Goal: Task Accomplishment & Management: Use online tool/utility

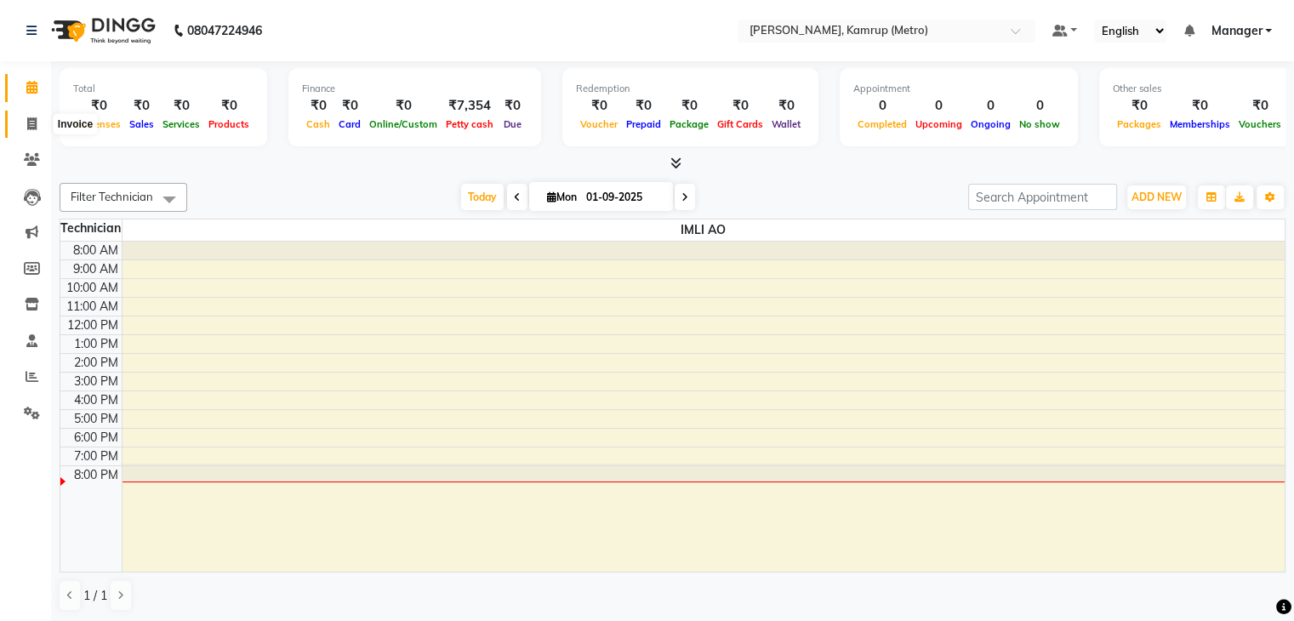
click at [27, 123] on icon at bounding box center [31, 123] width 9 height 13
select select "service"
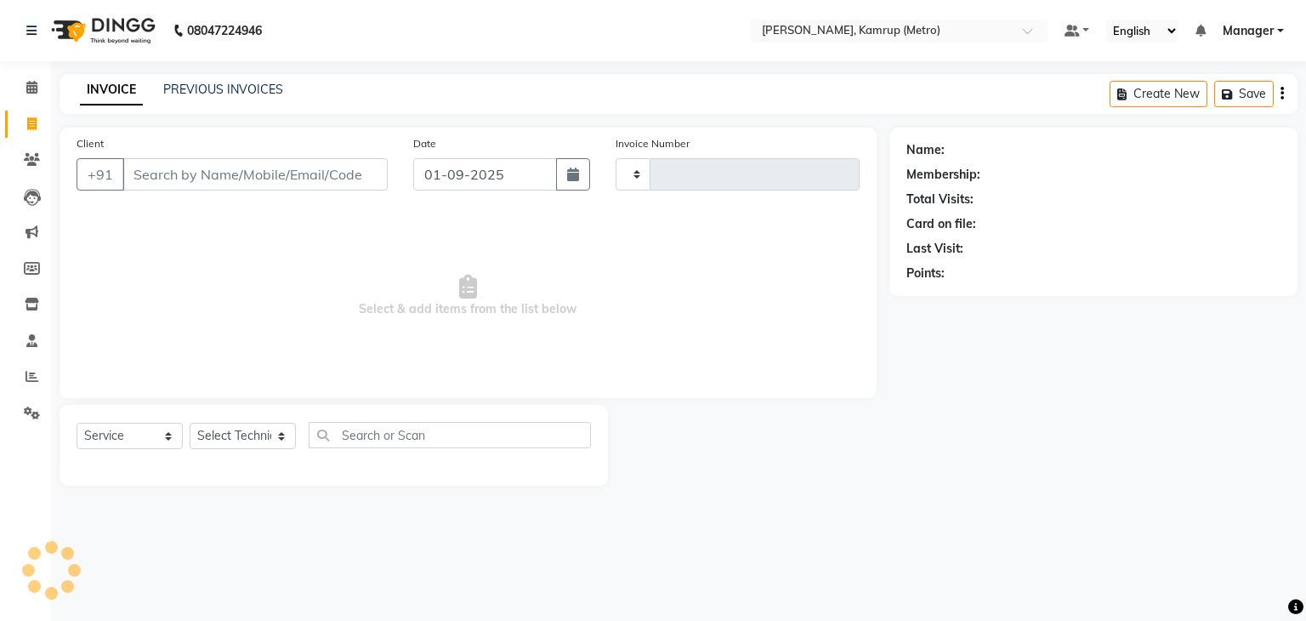
type input "0250"
select select "7190"
drag, startPoint x: 276, startPoint y: 450, endPoint x: 278, endPoint y: 441, distance: 9.7
click at [278, 441] on div "Select Technician IMLI AO Manager" at bounding box center [243, 436] width 106 height 26
click at [278, 441] on select "Select Technician IMLI AO Manager" at bounding box center [243, 436] width 106 height 26
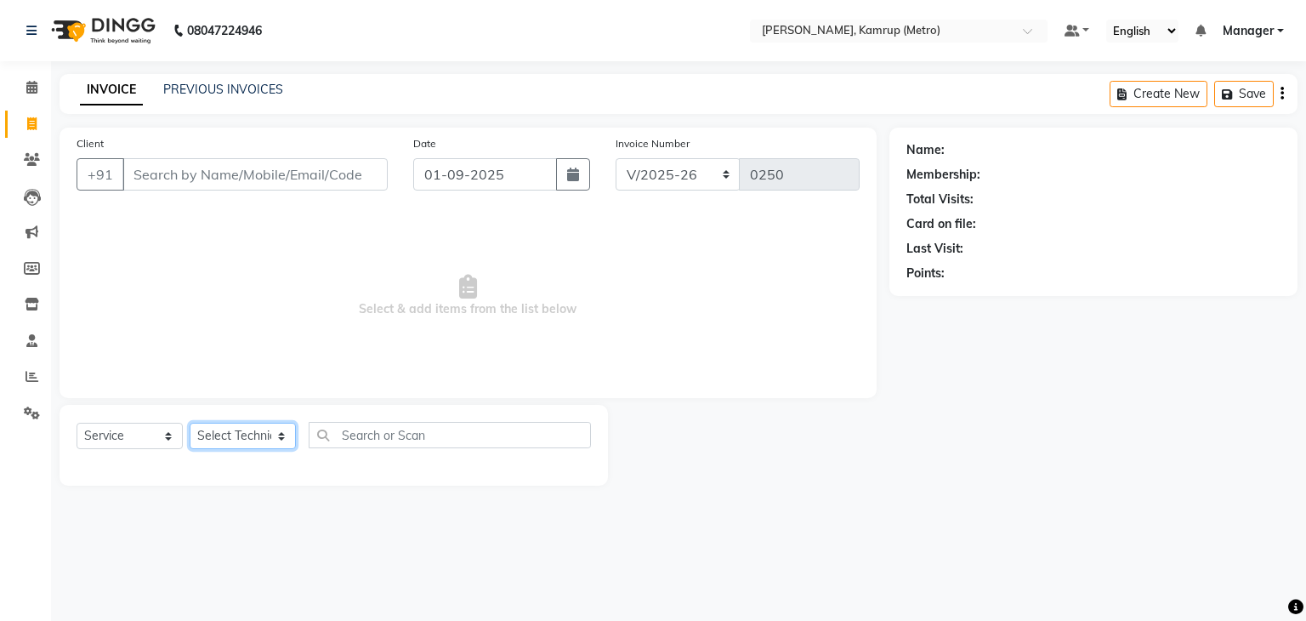
select select "62339"
click at [190, 424] on select "Select Technician IMLI AO Manager" at bounding box center [243, 436] width 106 height 26
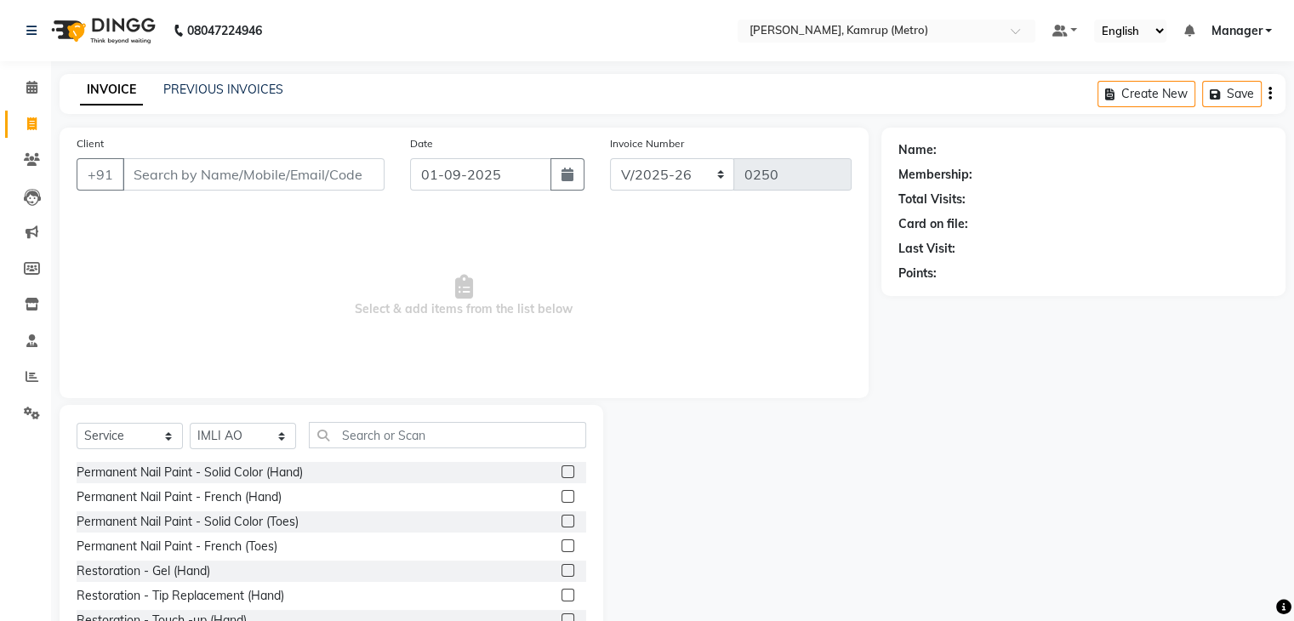
click at [429, 419] on div "Select Service Product Membership Package Voucher Prepaid Gift Card Select Tech…" at bounding box center [332, 530] width 544 height 251
click at [441, 440] on input "text" at bounding box center [447, 435] width 277 height 26
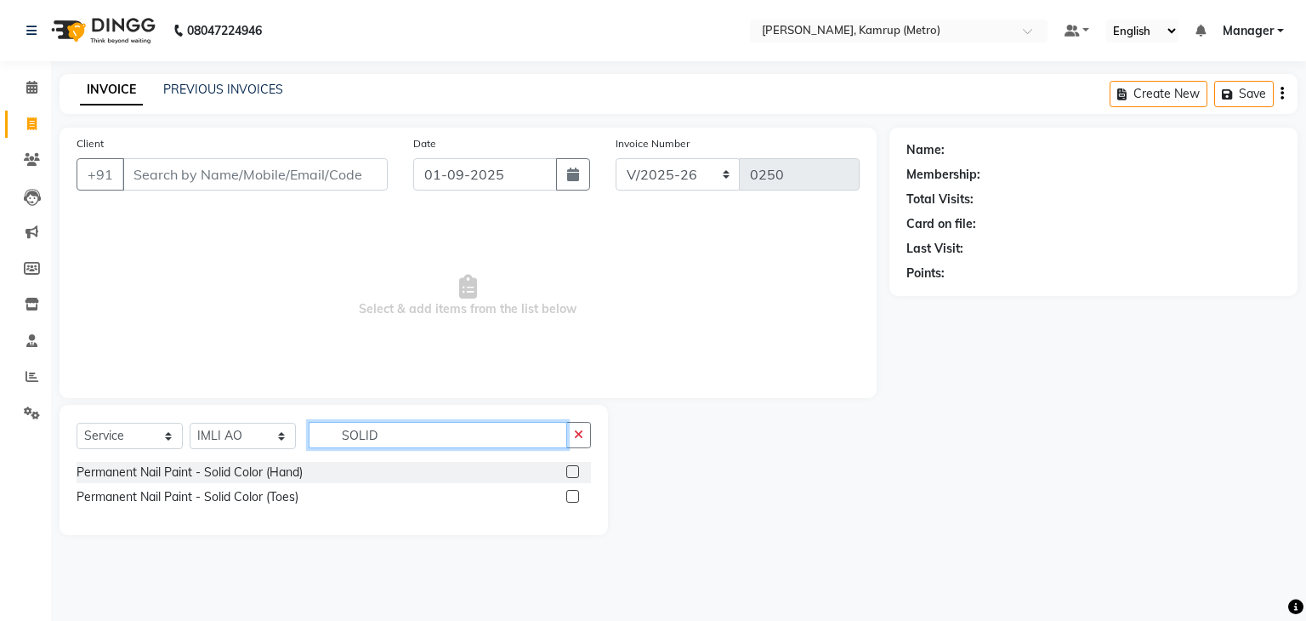
type input "SOLID"
click at [574, 472] on label at bounding box center [572, 471] width 13 height 13
click at [574, 472] on input "checkbox" at bounding box center [571, 472] width 11 height 11
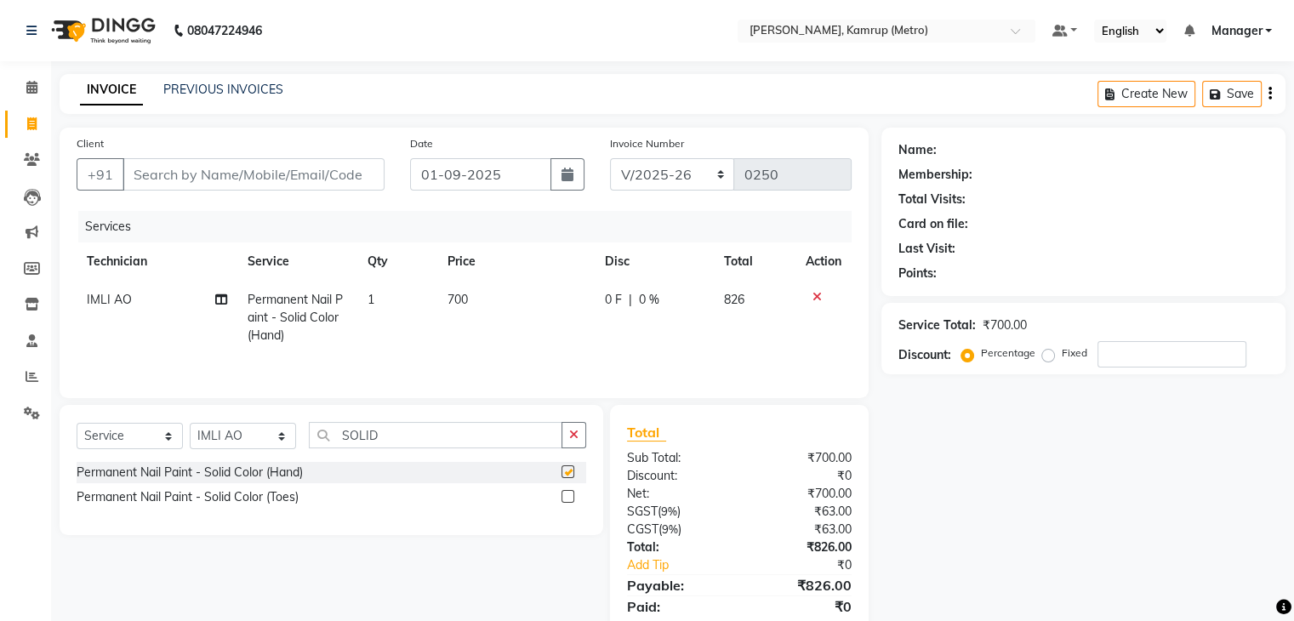
checkbox input "false"
click at [408, 437] on input "SOLID" at bounding box center [435, 435] width 253 height 26
type input "S"
type input "GLITTER"
click at [565, 467] on label at bounding box center [567, 471] width 13 height 13
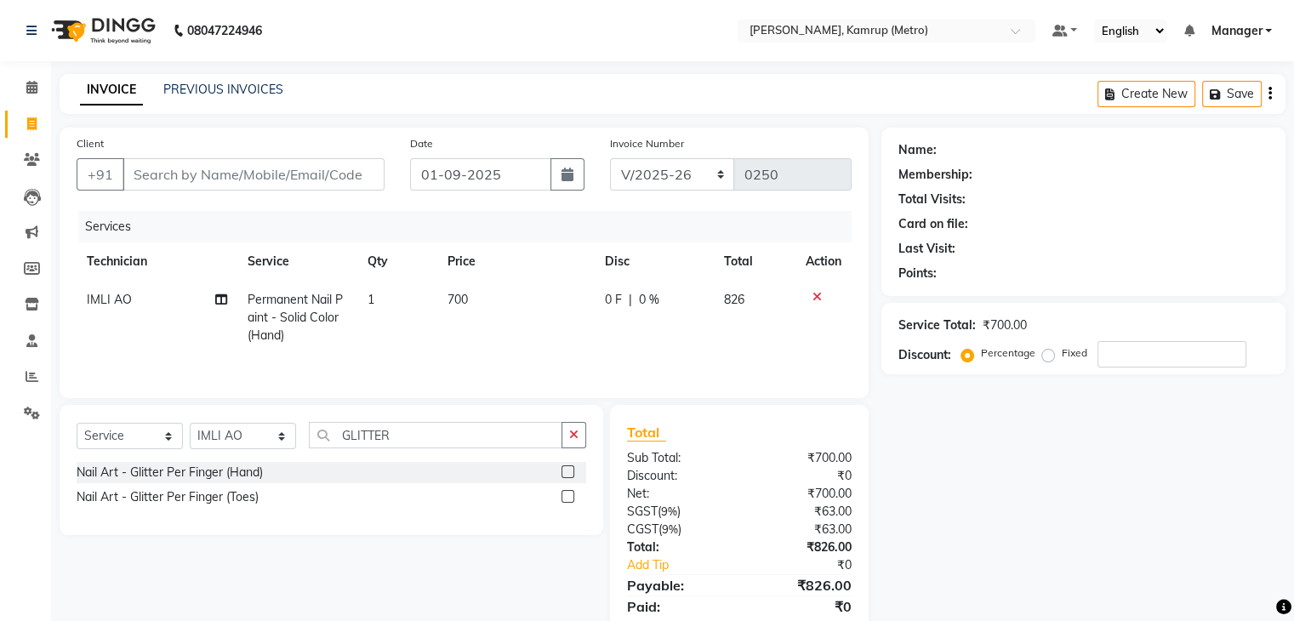
click at [565, 467] on input "checkbox" at bounding box center [566, 472] width 11 height 11
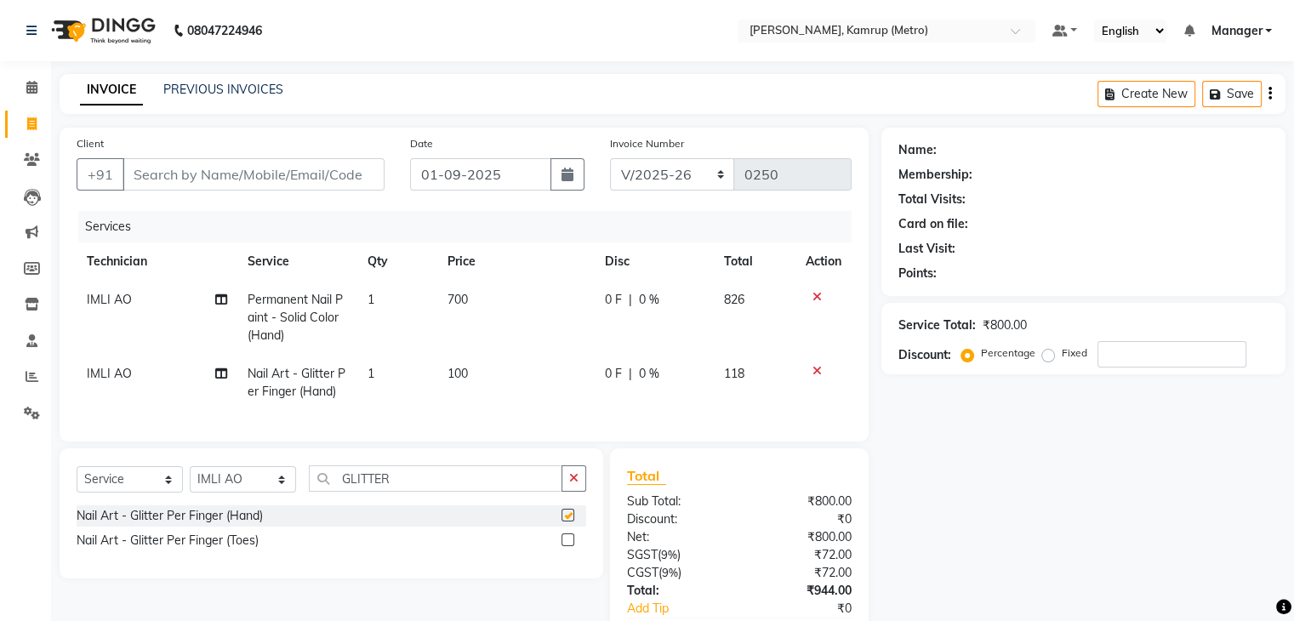
checkbox input "false"
click at [487, 373] on td "100" at bounding box center [515, 383] width 157 height 56
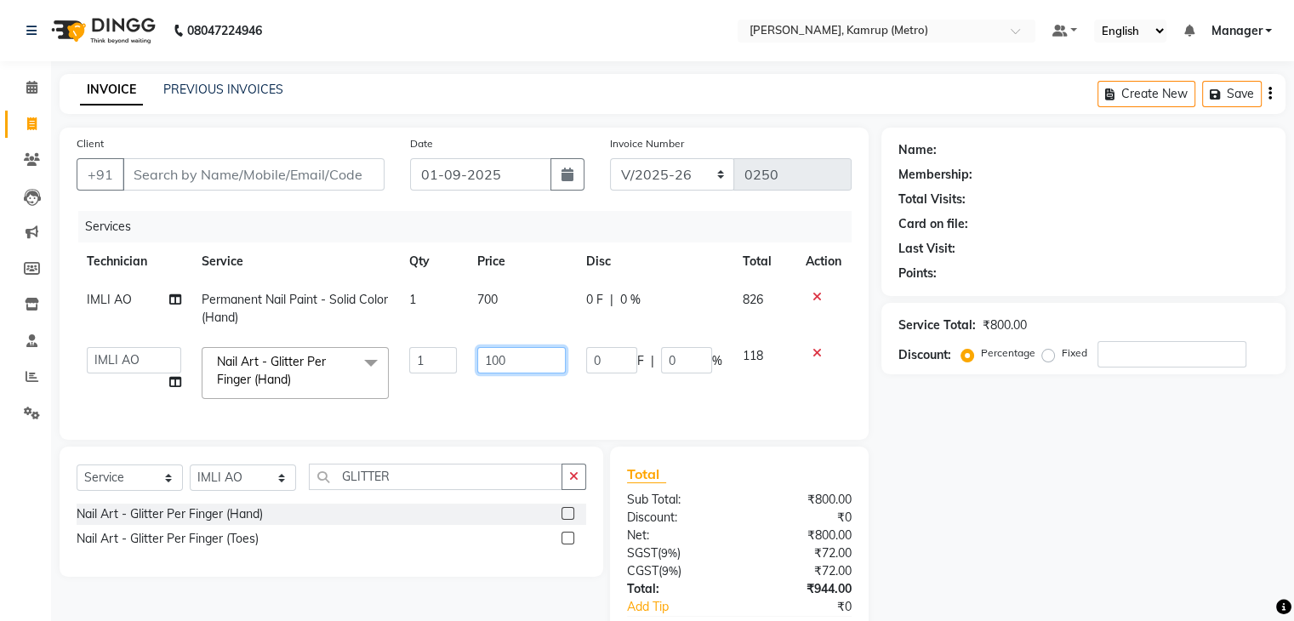
click at [519, 360] on input "100" at bounding box center [521, 360] width 88 height 26
type input "1000"
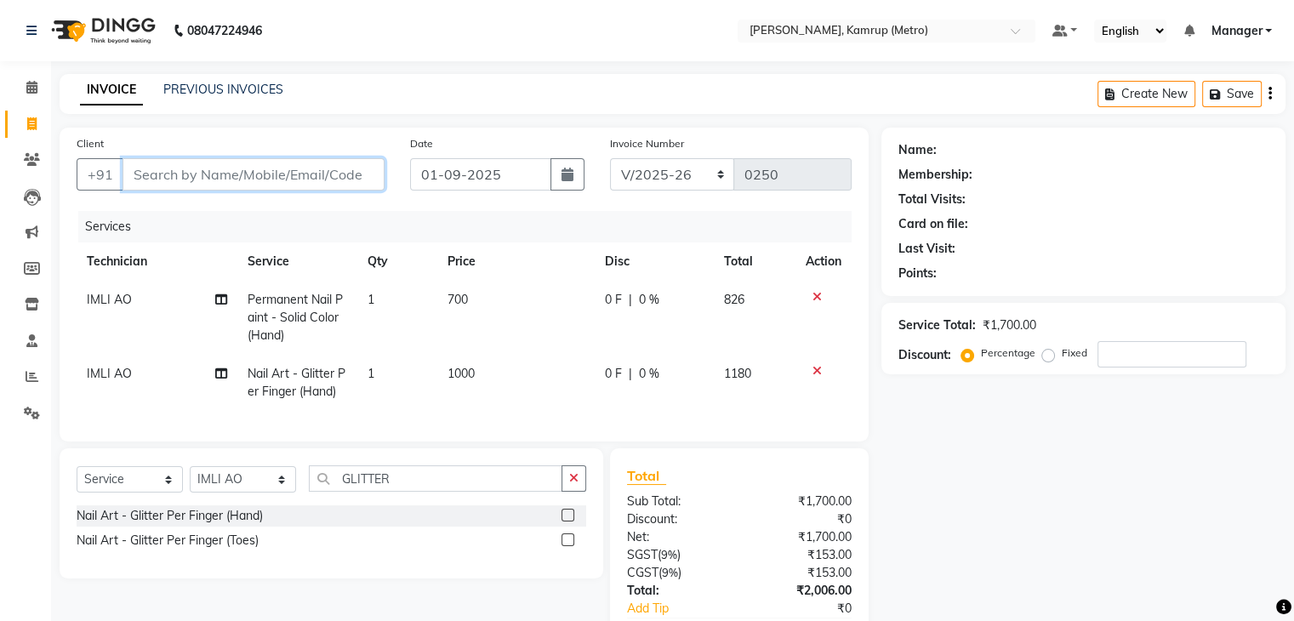
click at [226, 166] on input "Client" at bounding box center [253, 174] width 262 height 32
type input "8"
type input "0"
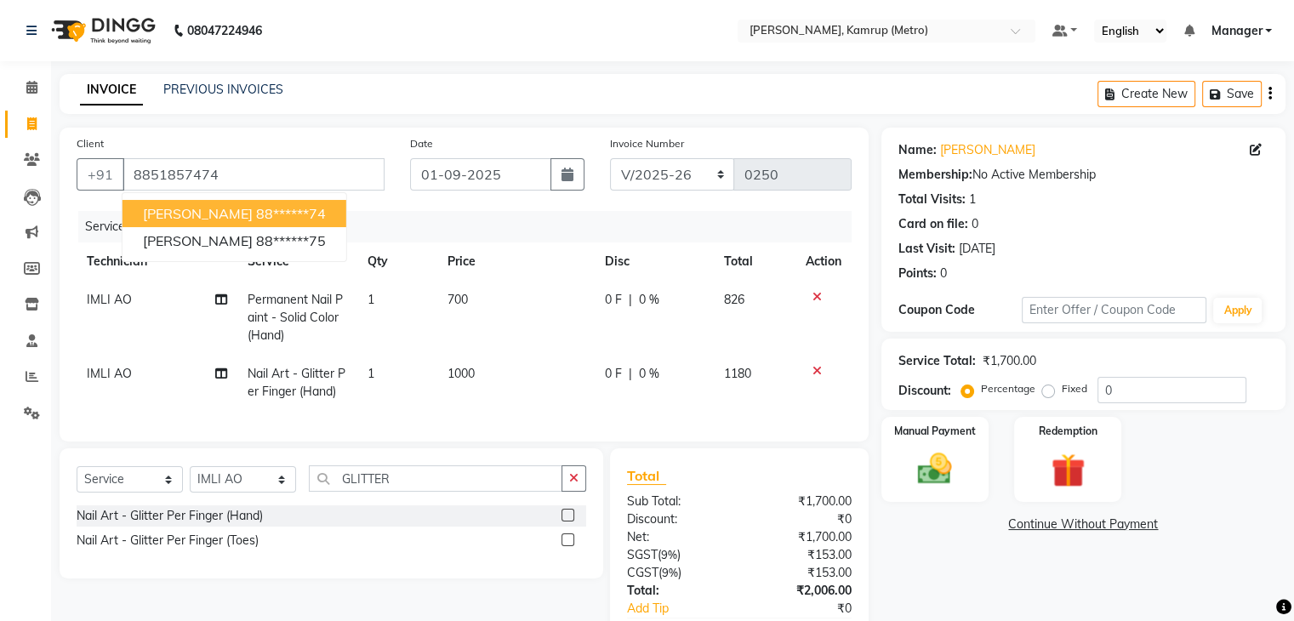
click at [256, 215] on ngb-highlight "88******74" at bounding box center [291, 213] width 70 height 17
type input "88******74"
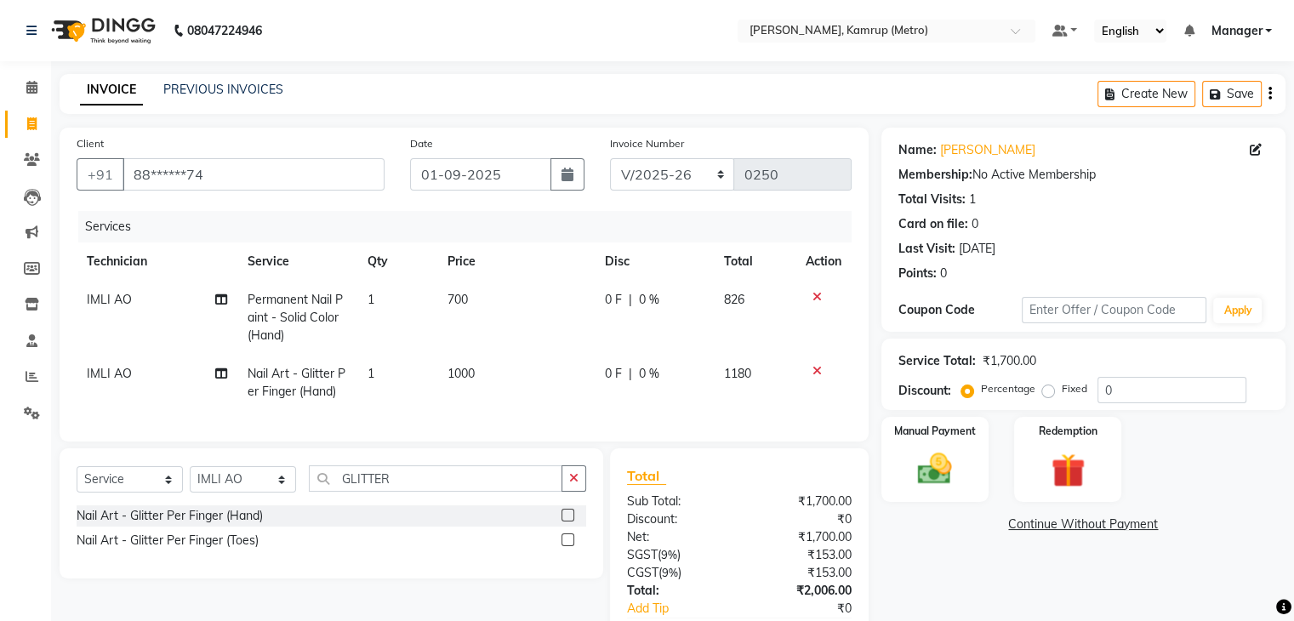
scroll to position [117, 0]
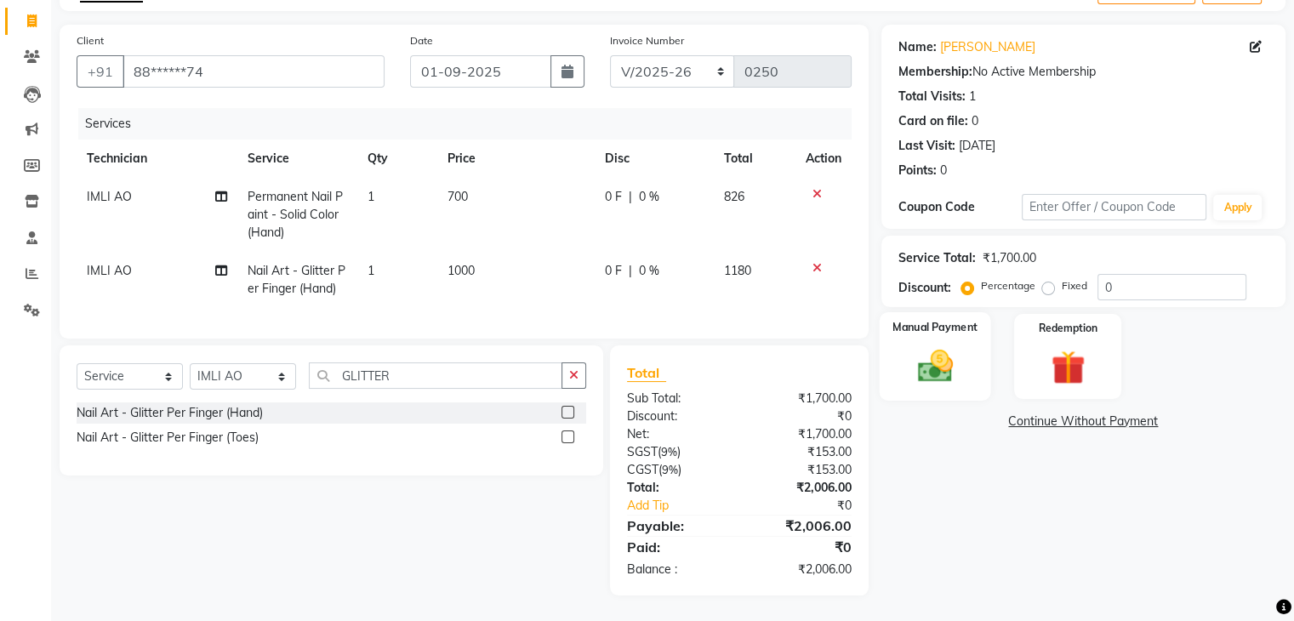
click at [963, 340] on div "Manual Payment" at bounding box center [934, 356] width 111 height 88
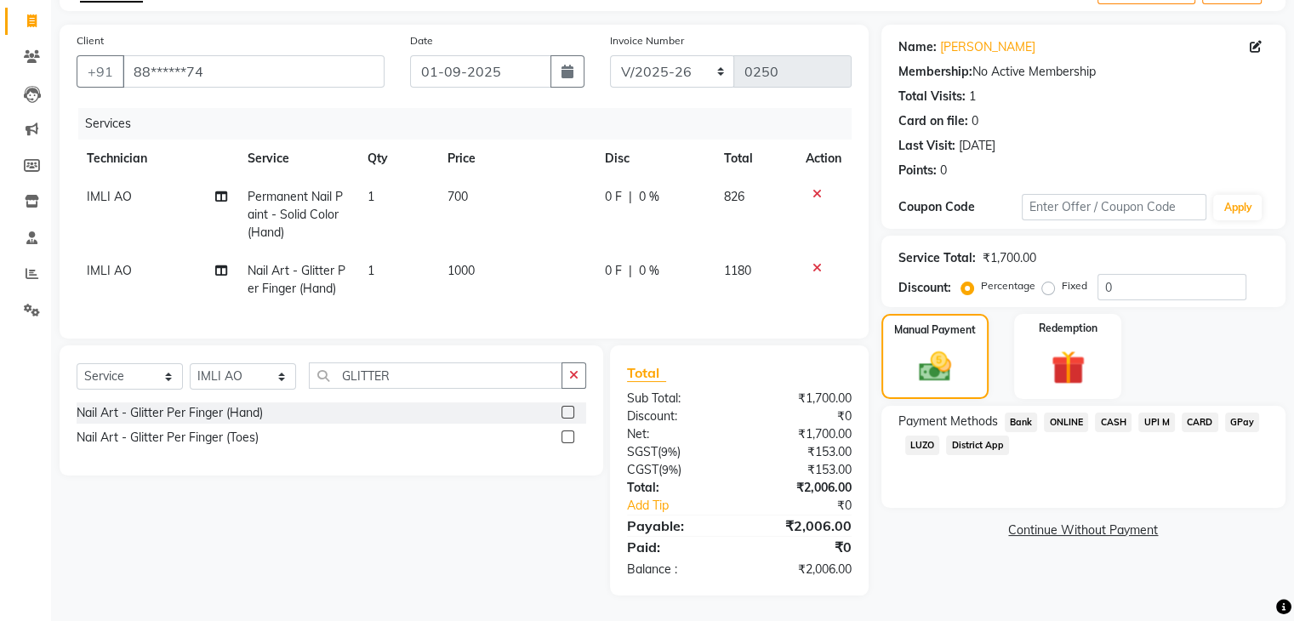
click at [1119, 413] on span "CASH" at bounding box center [1113, 423] width 37 height 20
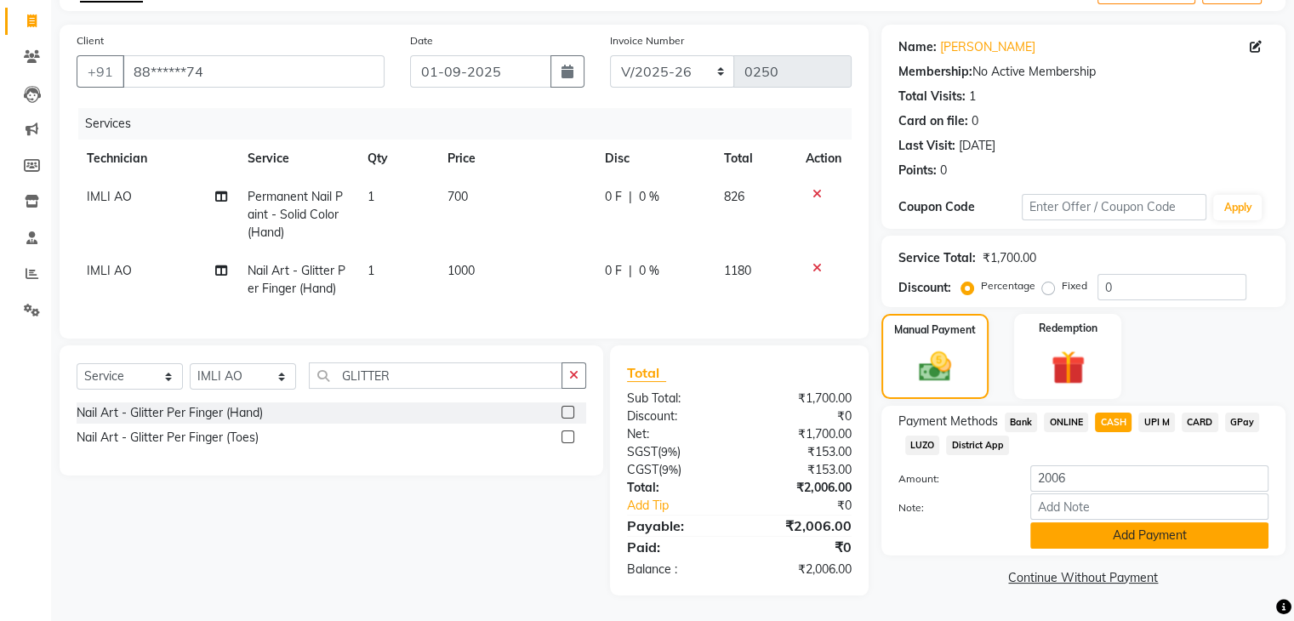
click at [1113, 522] on button "Add Payment" at bounding box center [1149, 535] width 238 height 26
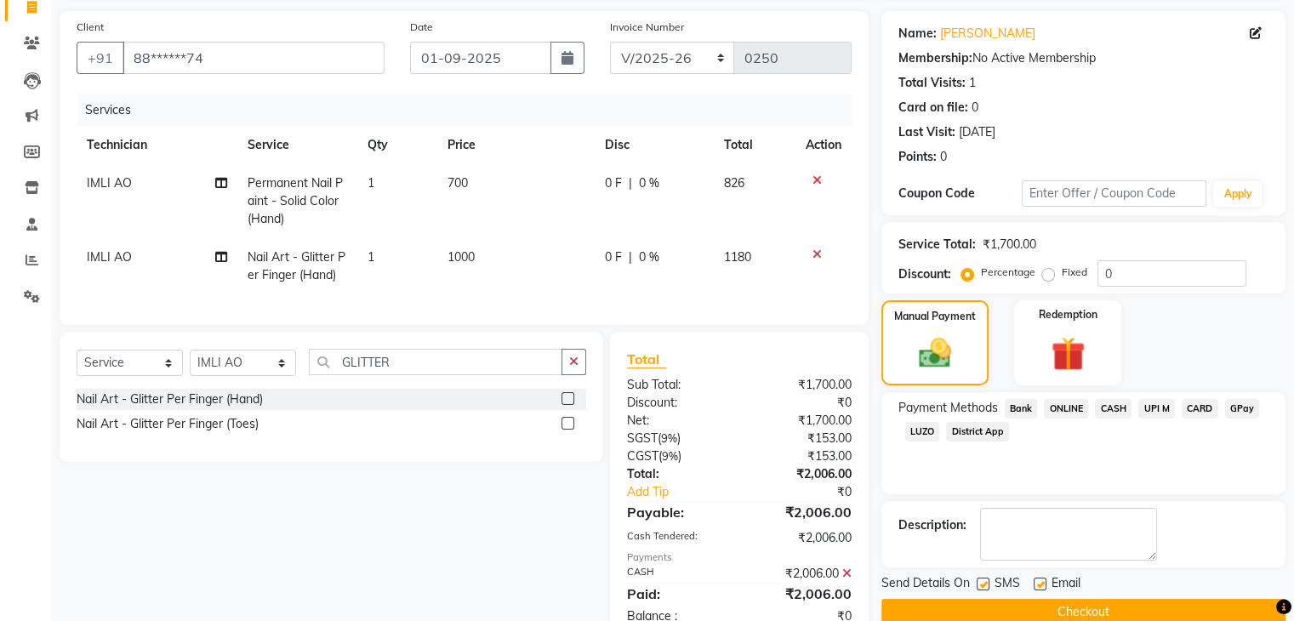
scroll to position [177, 0]
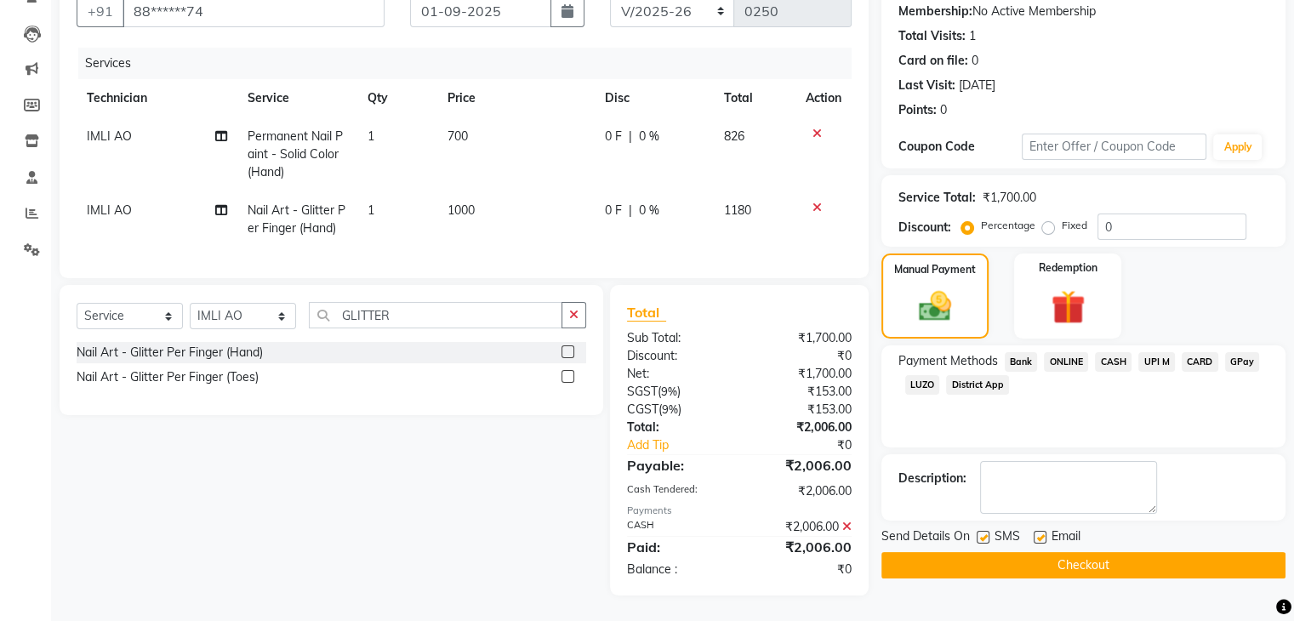
click at [1055, 552] on button "Checkout" at bounding box center [1083, 565] width 404 height 26
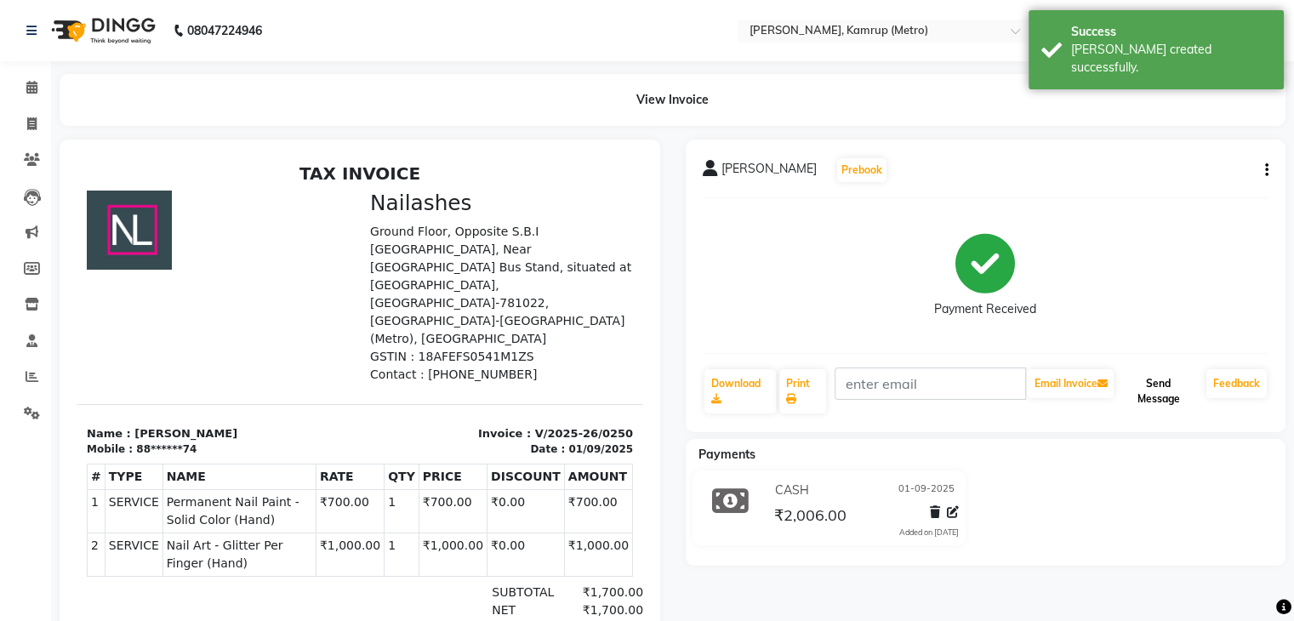
click at [1140, 381] on button "Send Message" at bounding box center [1158, 391] width 83 height 44
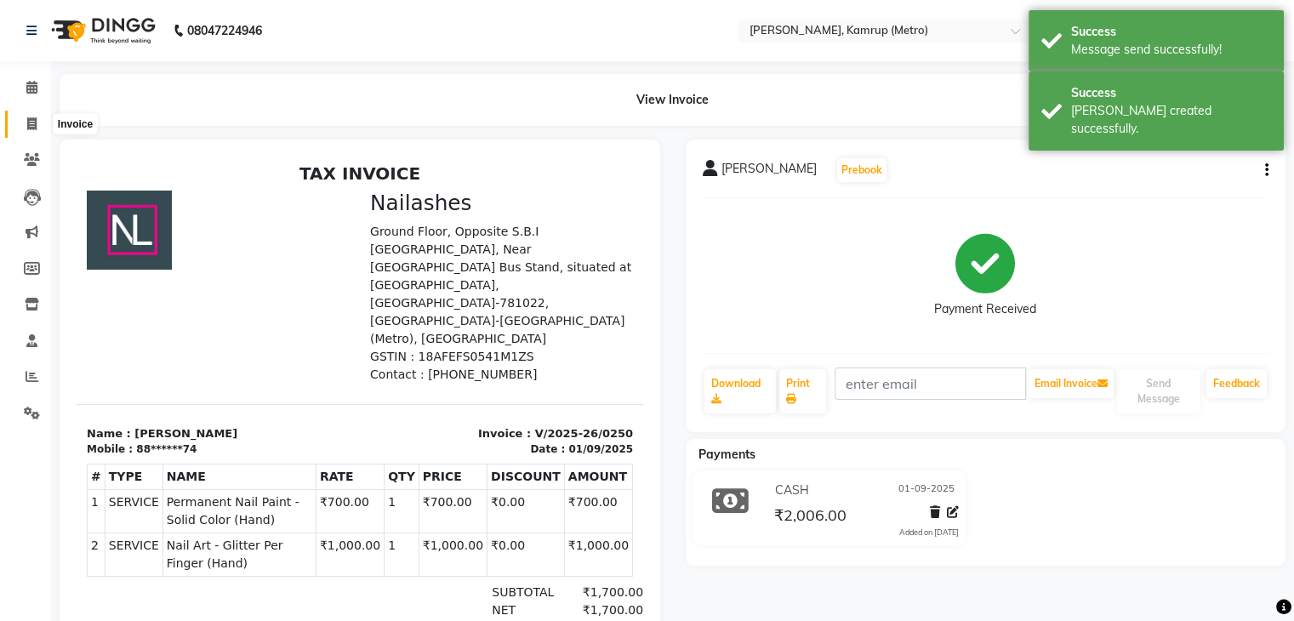
click at [38, 127] on span at bounding box center [32, 125] width 30 height 20
select select "7190"
select select "service"
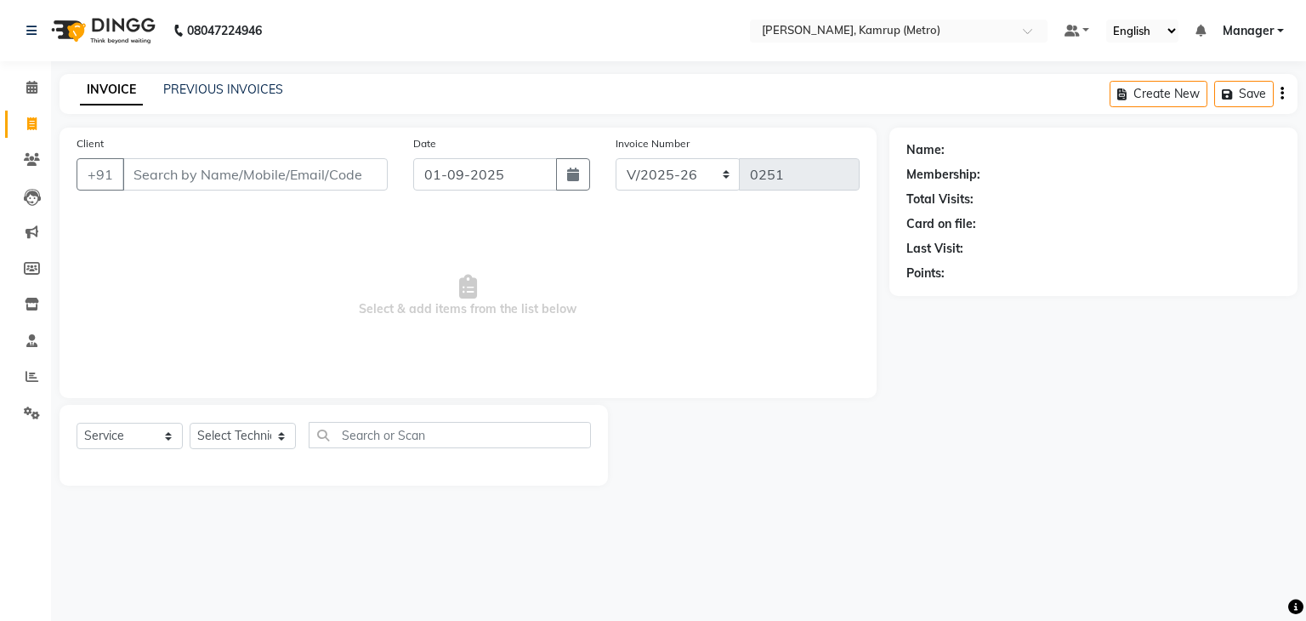
click at [1115, 454] on div "Name: Membership: Total Visits: Card on file: Last Visit: Points:" at bounding box center [1100, 307] width 421 height 358
click at [40, 92] on span at bounding box center [32, 88] width 30 height 20
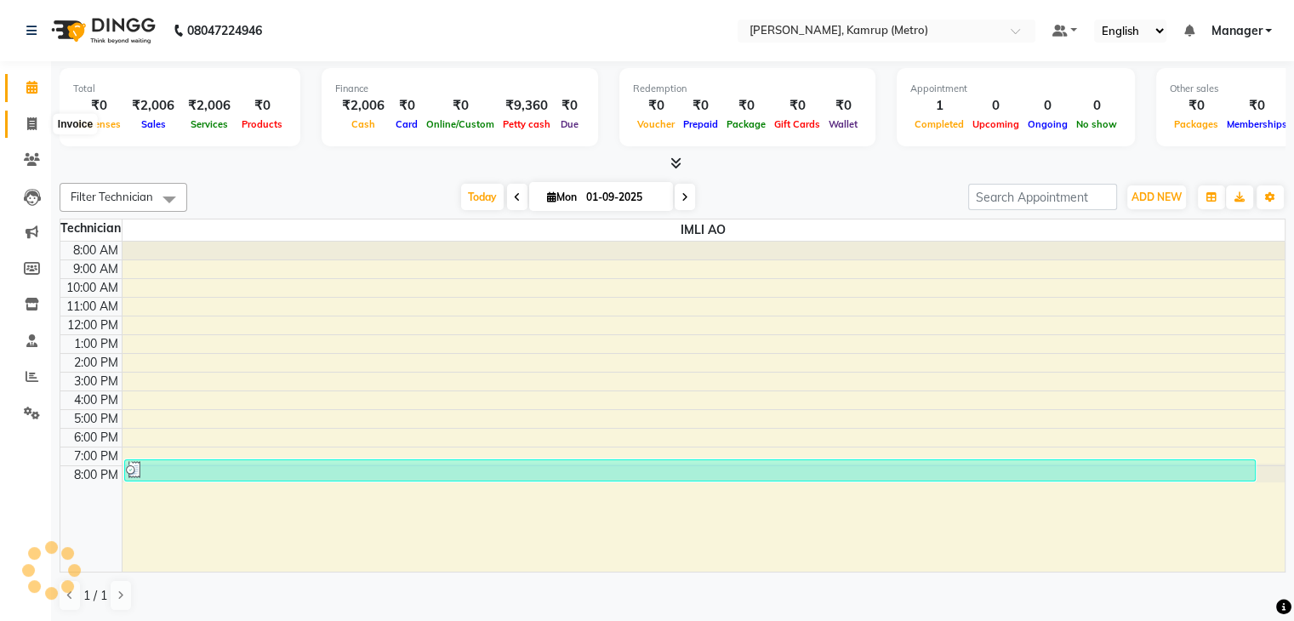
click at [32, 119] on icon at bounding box center [31, 123] width 9 height 13
select select "service"
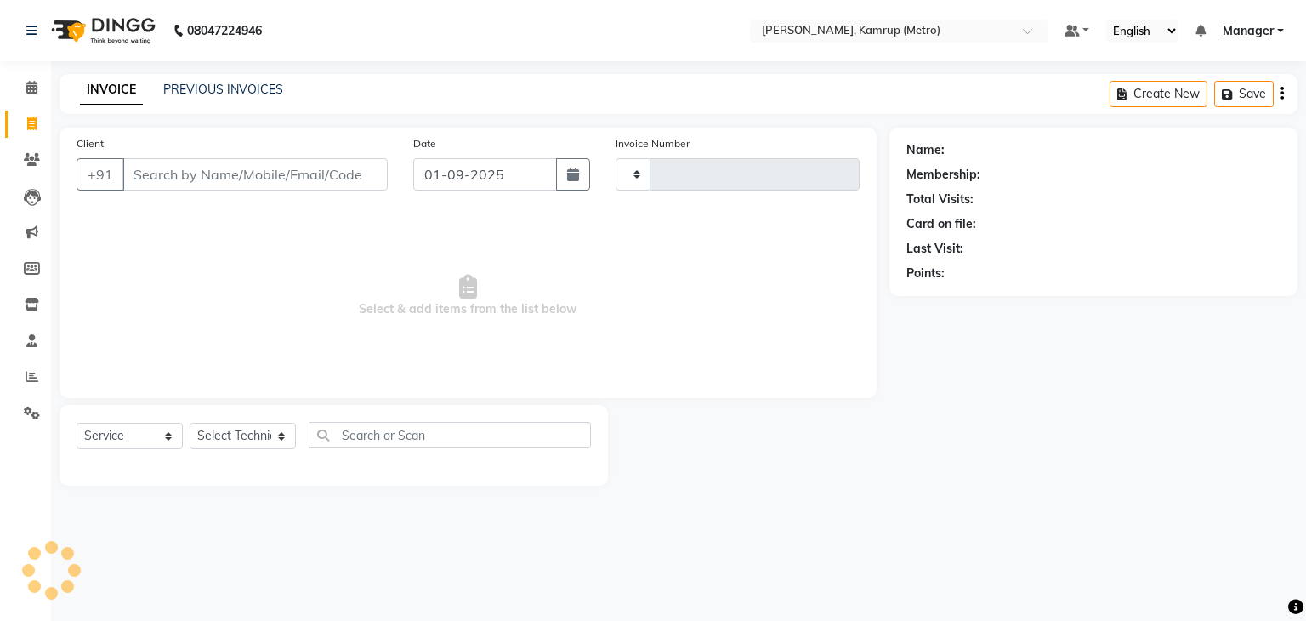
type input "0251"
select select "7190"
